Goal: Information Seeking & Learning: Stay updated

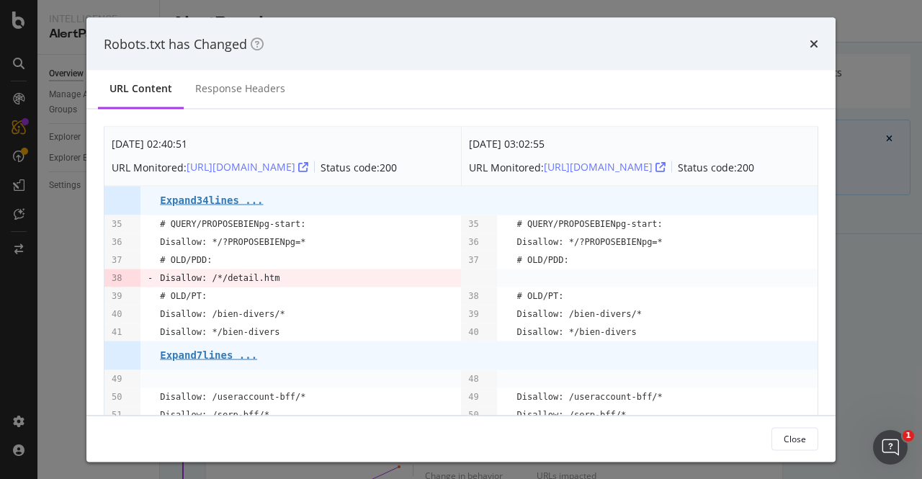
click at [814, 36] on div "times" at bounding box center [814, 44] width 9 height 19
